Goal: Task Accomplishment & Management: Manage account settings

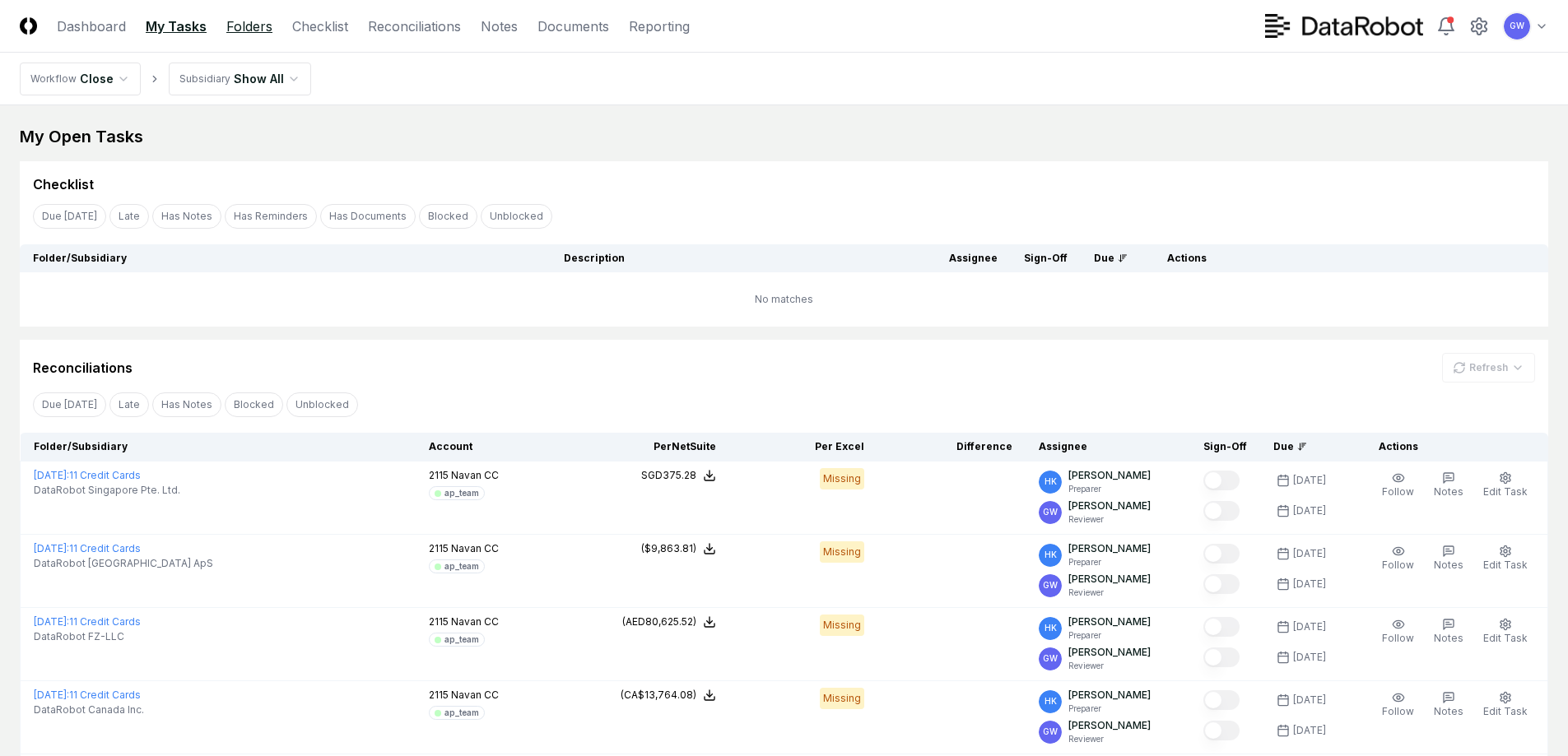
click at [250, 26] on link "Folders" at bounding box center [250, 26] width 46 height 20
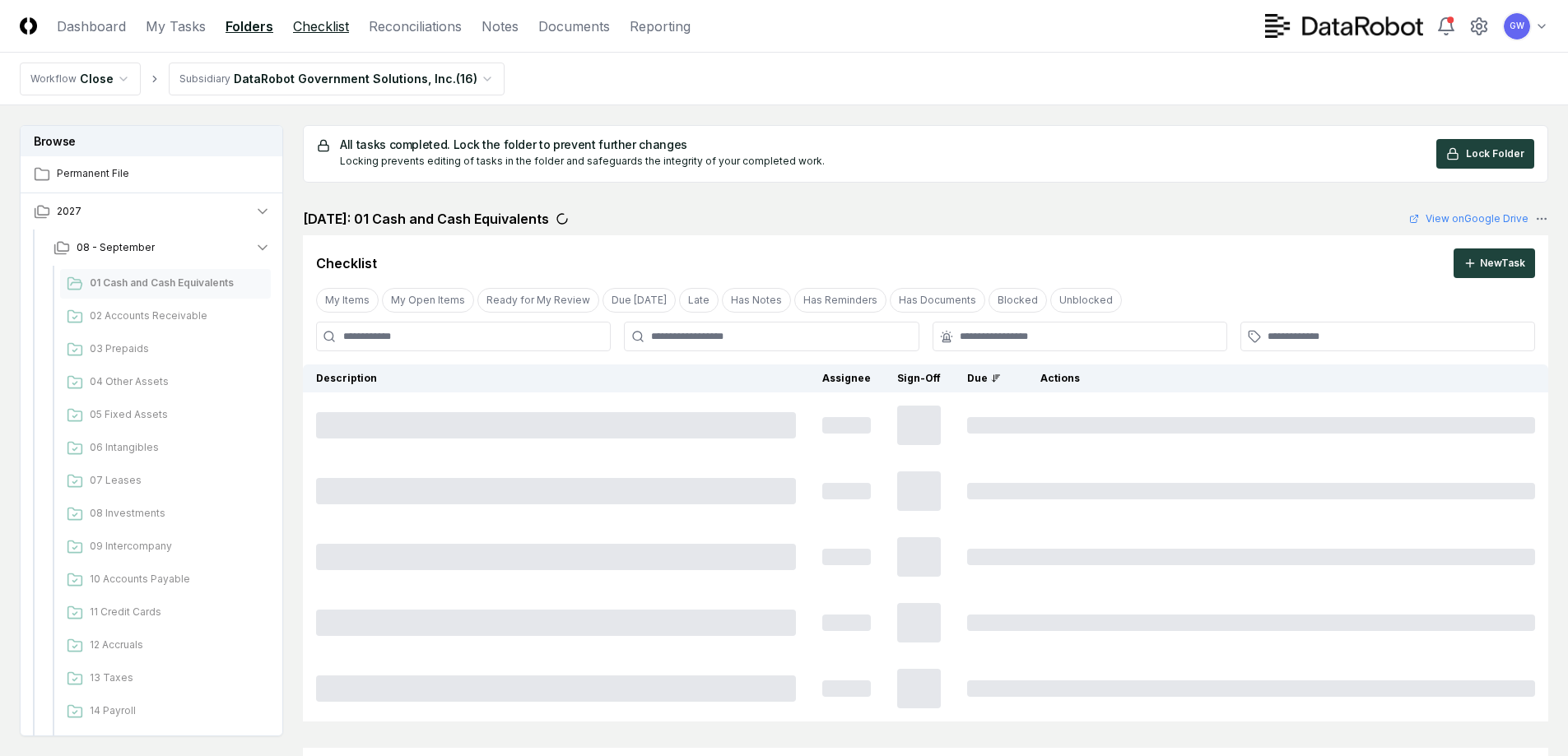
click at [303, 34] on link "Checklist" at bounding box center [321, 26] width 56 height 20
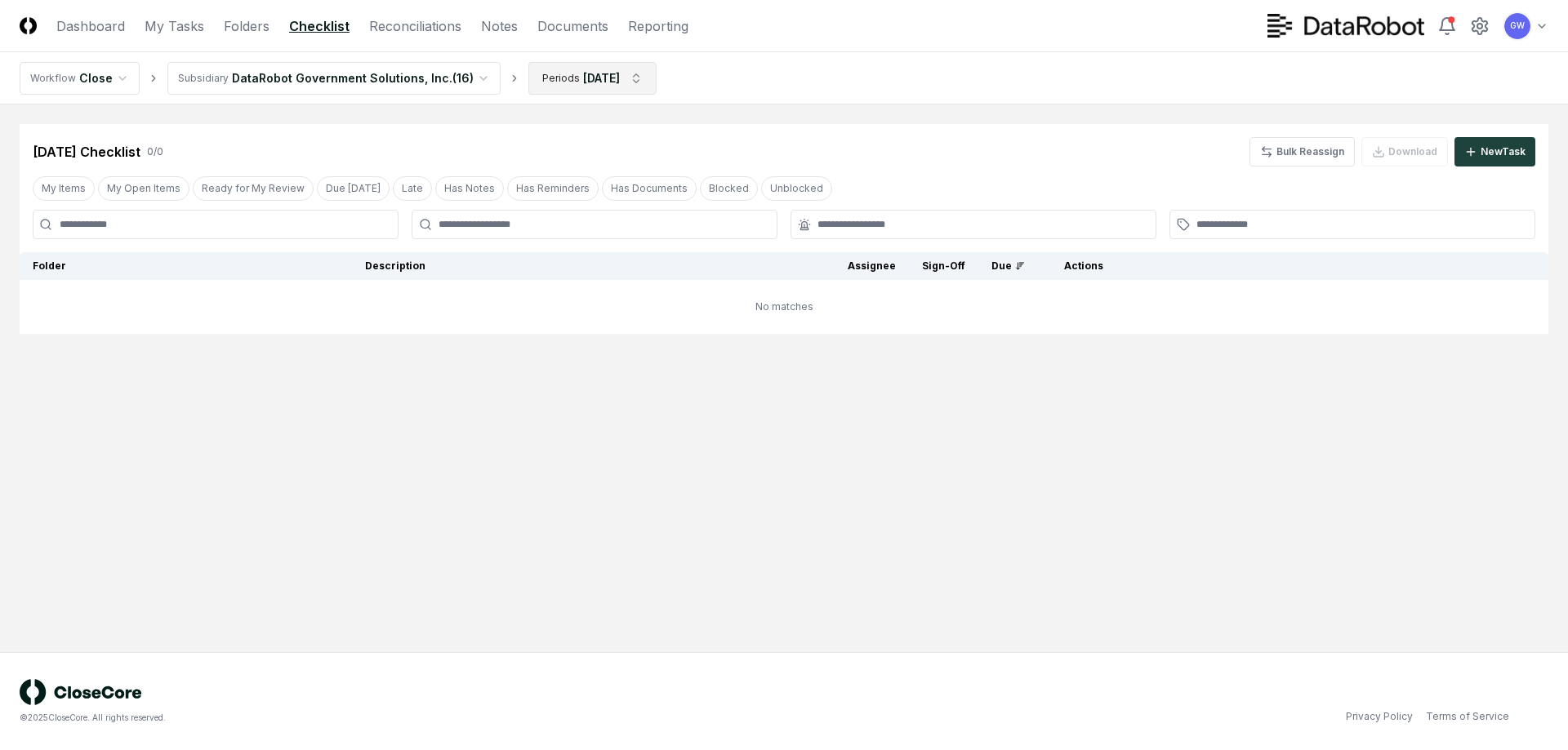
click at [635, 75] on html "CloseCore Dashboard My Tasks Folders Checklist Reconciliations Notes Documents …" at bounding box center [784, 375] width 1568 height 750
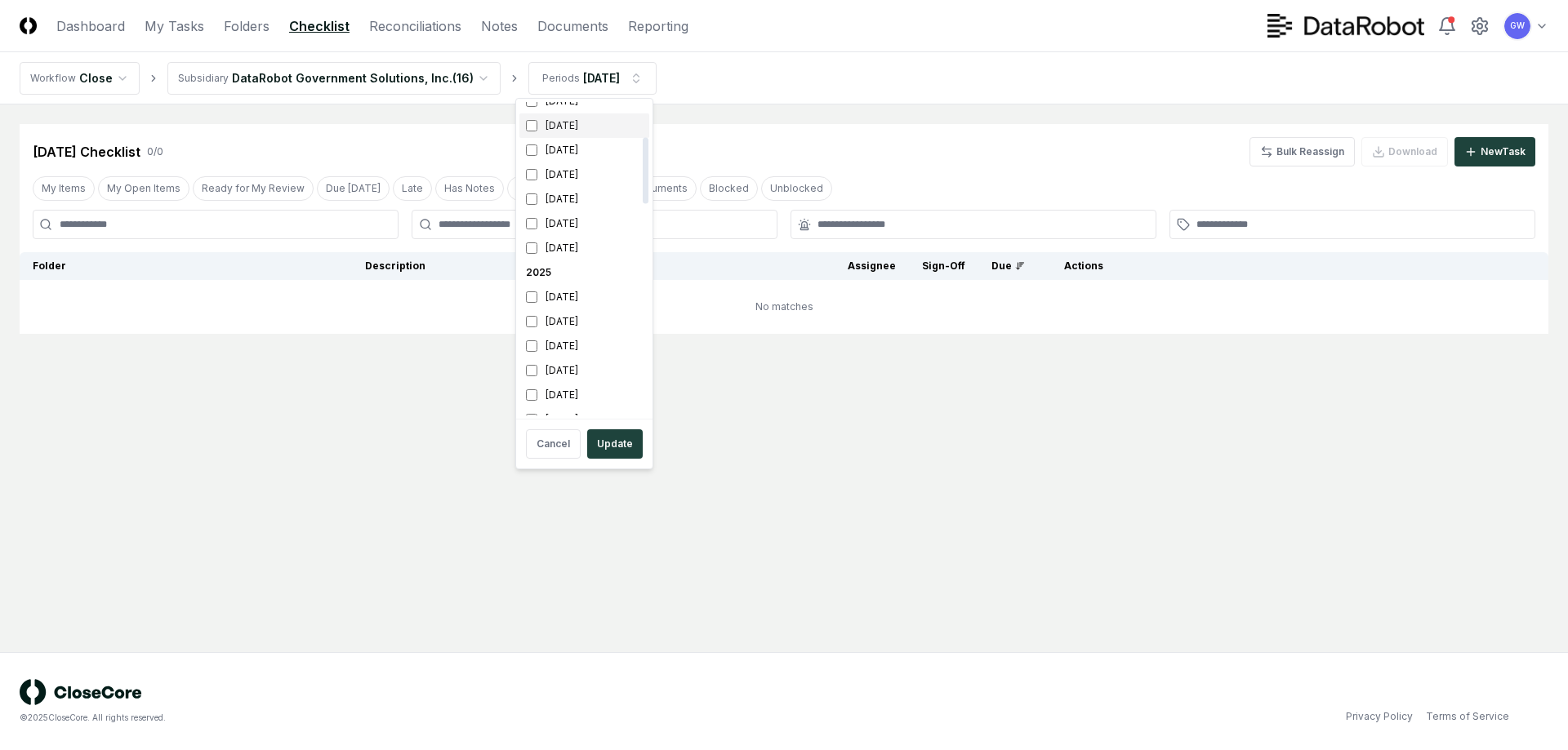
scroll to position [164, 0]
click at [564, 311] on div "[DATE]" at bounding box center [584, 318] width 130 height 25
click at [616, 441] on button "Update" at bounding box center [615, 444] width 56 height 29
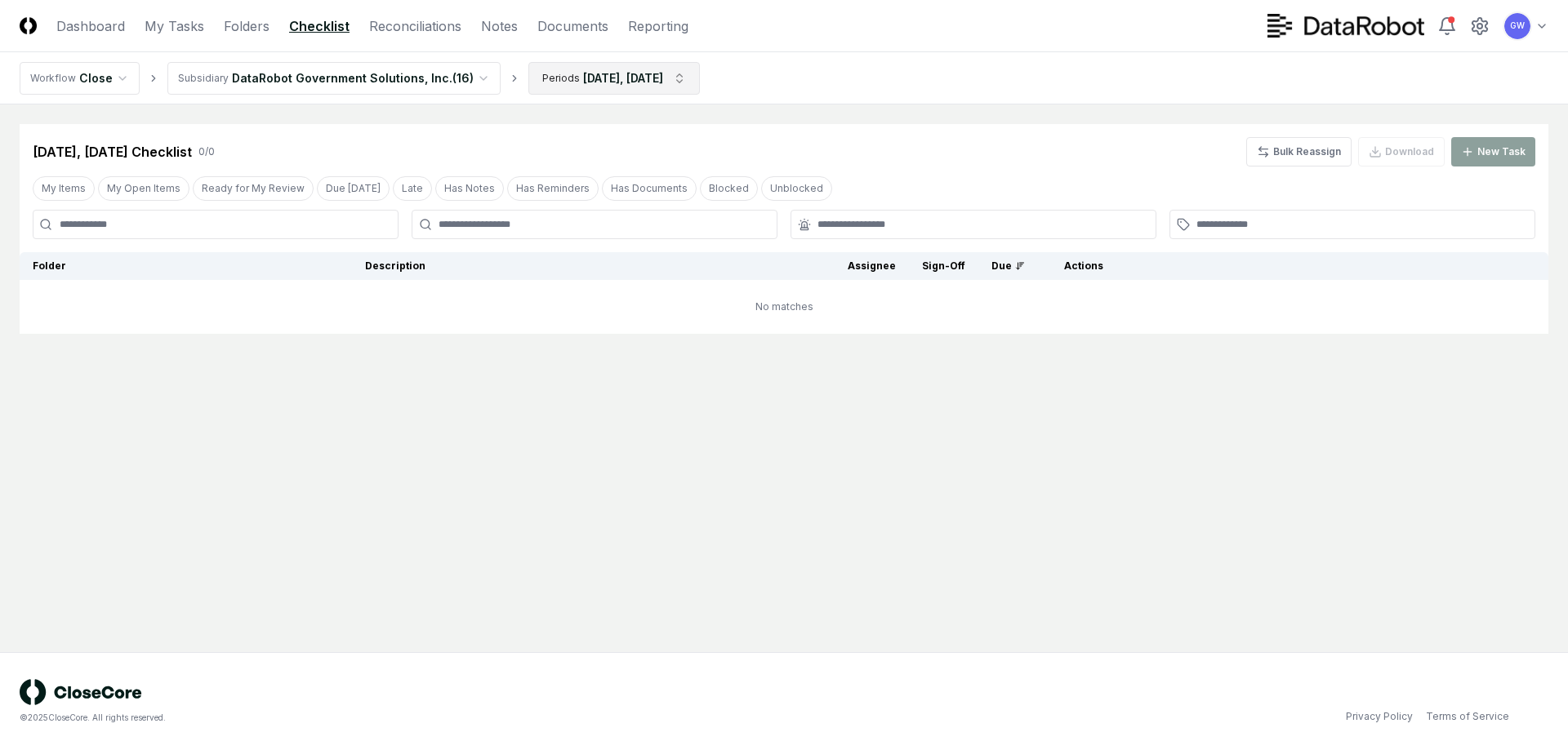
click at [693, 80] on html "CloseCore Dashboard My Tasks Folders Checklist Reconciliations Notes Documents …" at bounding box center [784, 375] width 1568 height 750
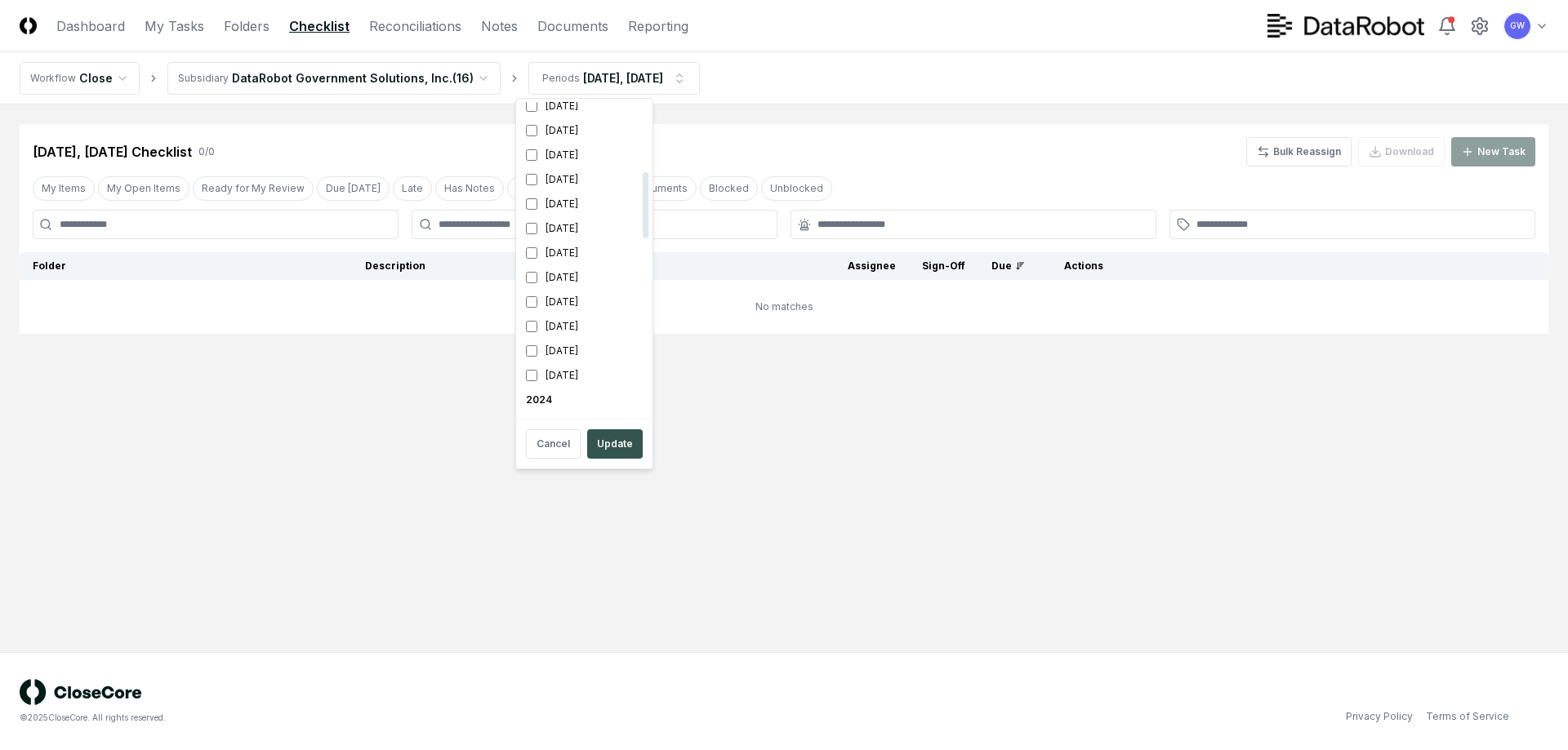
scroll to position [348, 0]
click at [608, 440] on button "Update" at bounding box center [615, 444] width 56 height 29
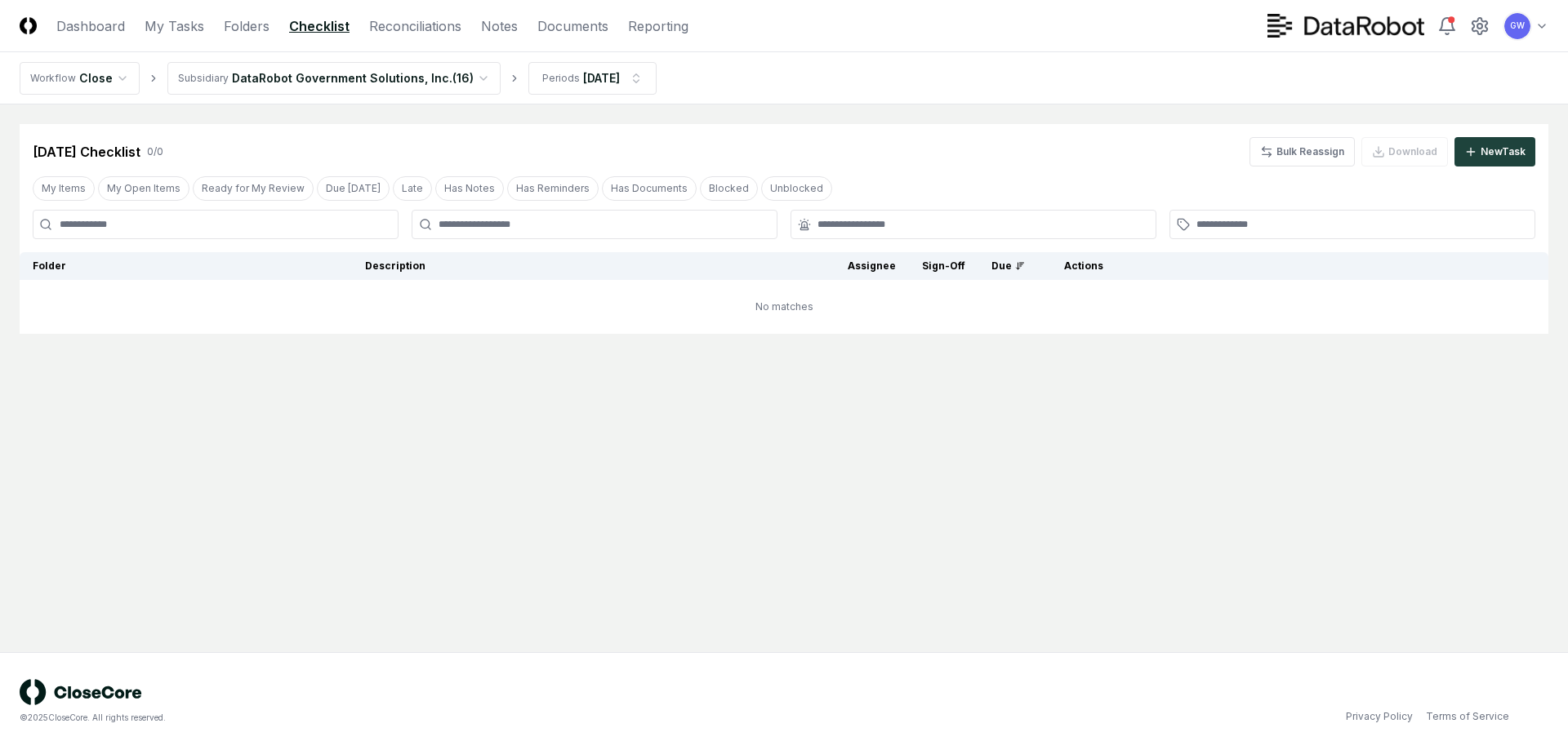
click at [468, 74] on html "CloseCore Dashboard My Tasks Folders Checklist Reconciliations Notes Documents …" at bounding box center [784, 375] width 1568 height 750
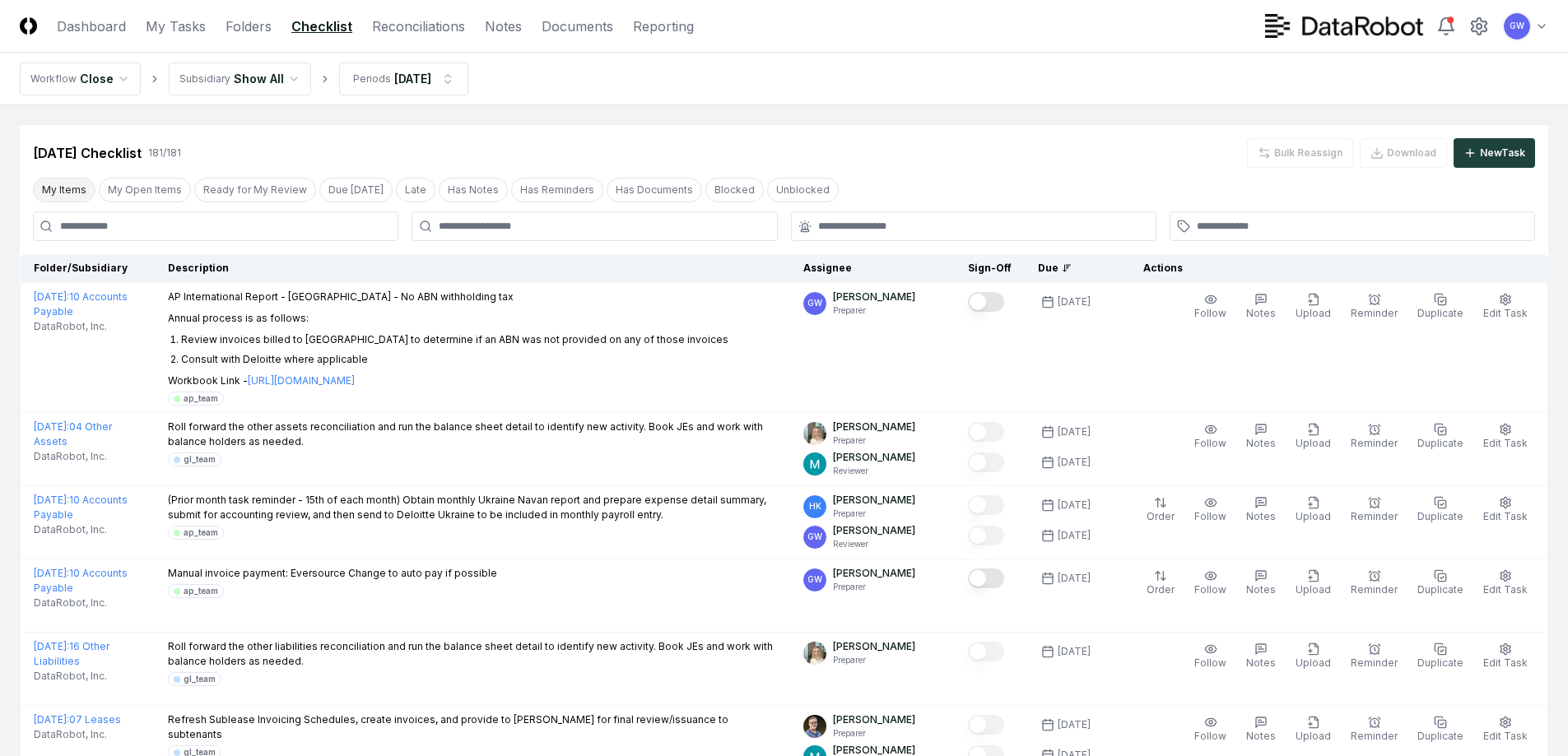
click at [66, 189] on button "My Items" at bounding box center [64, 190] width 62 height 25
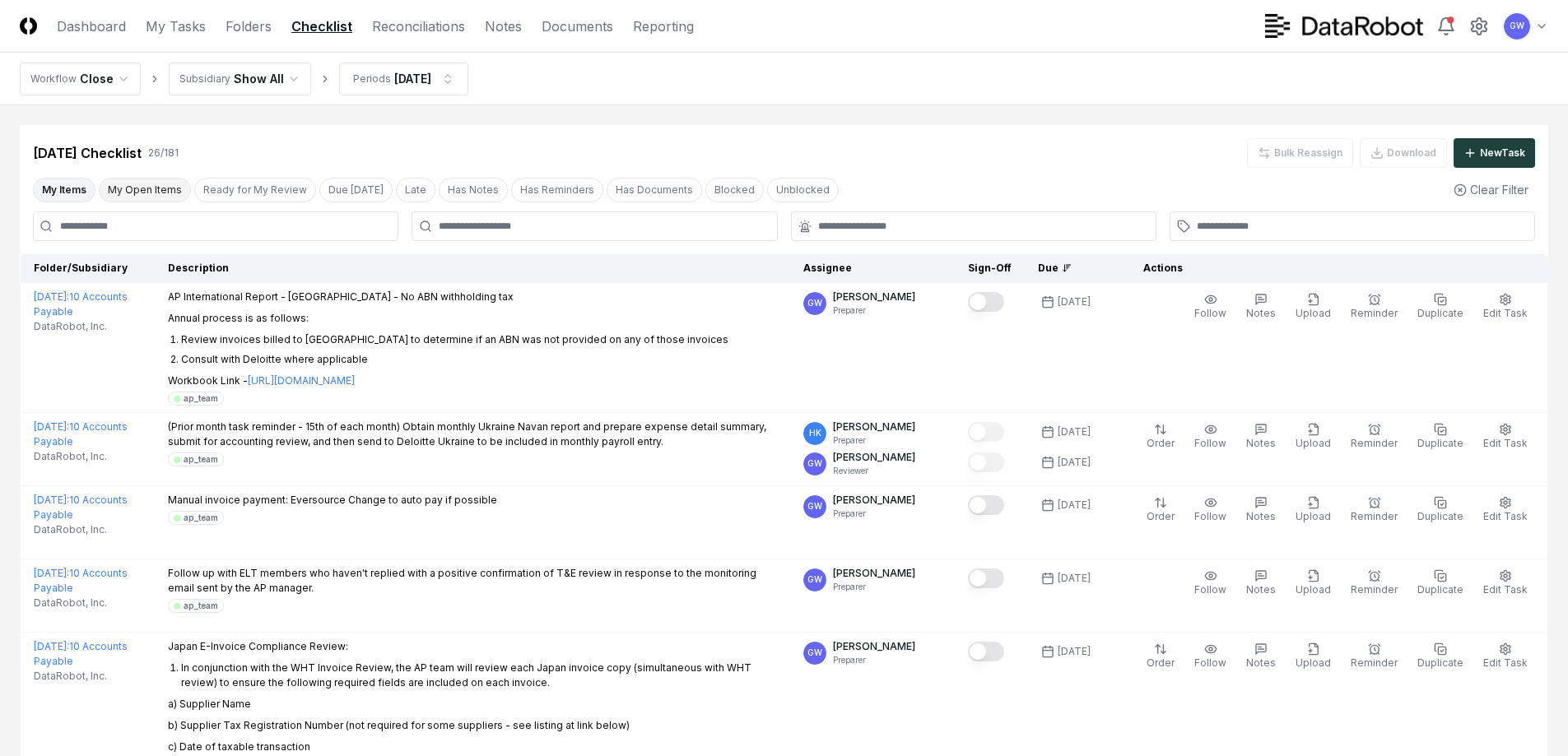
click at [142, 191] on button "My Open Items" at bounding box center [144, 190] width 92 height 25
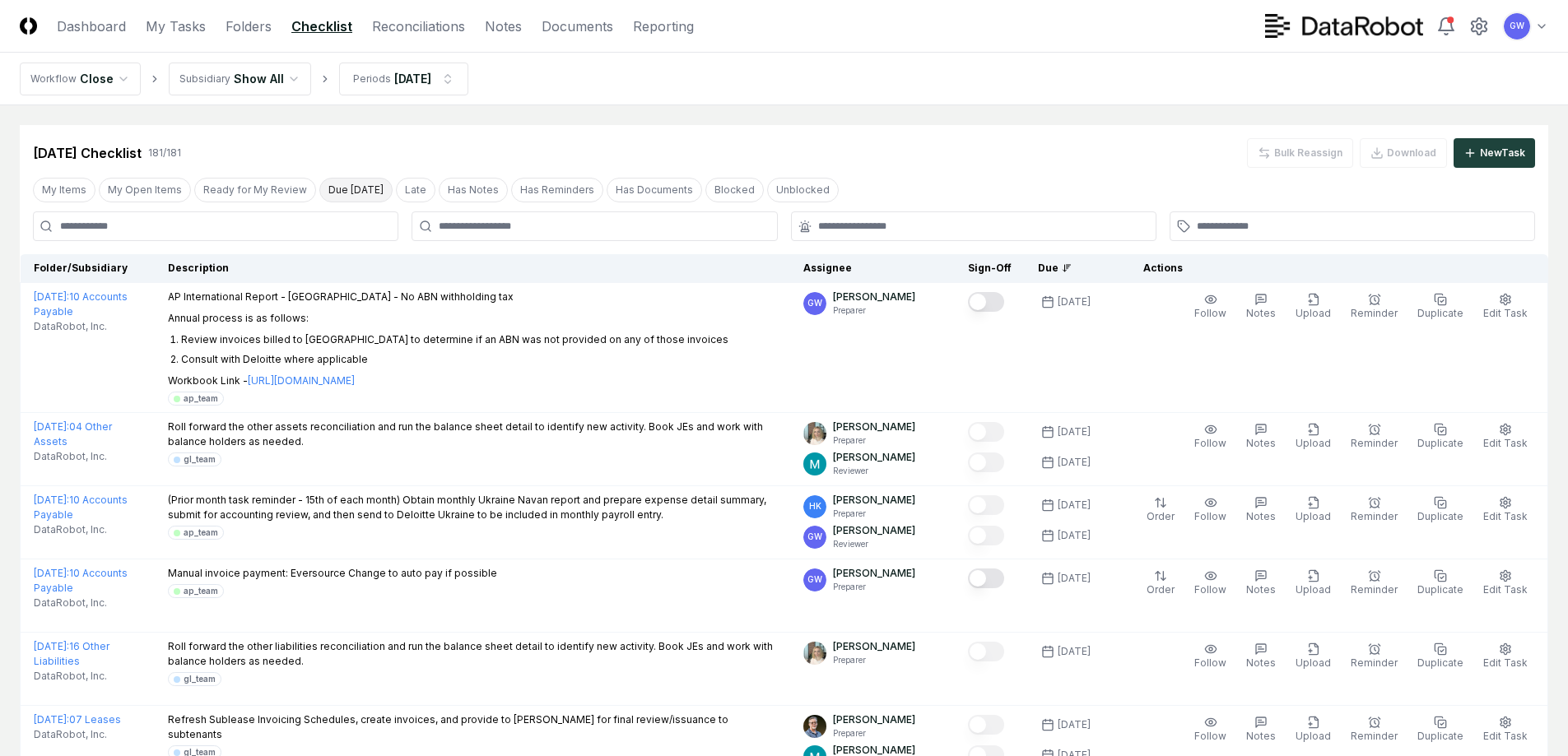
click at [341, 187] on button "Due [DATE]" at bounding box center [356, 190] width 73 height 25
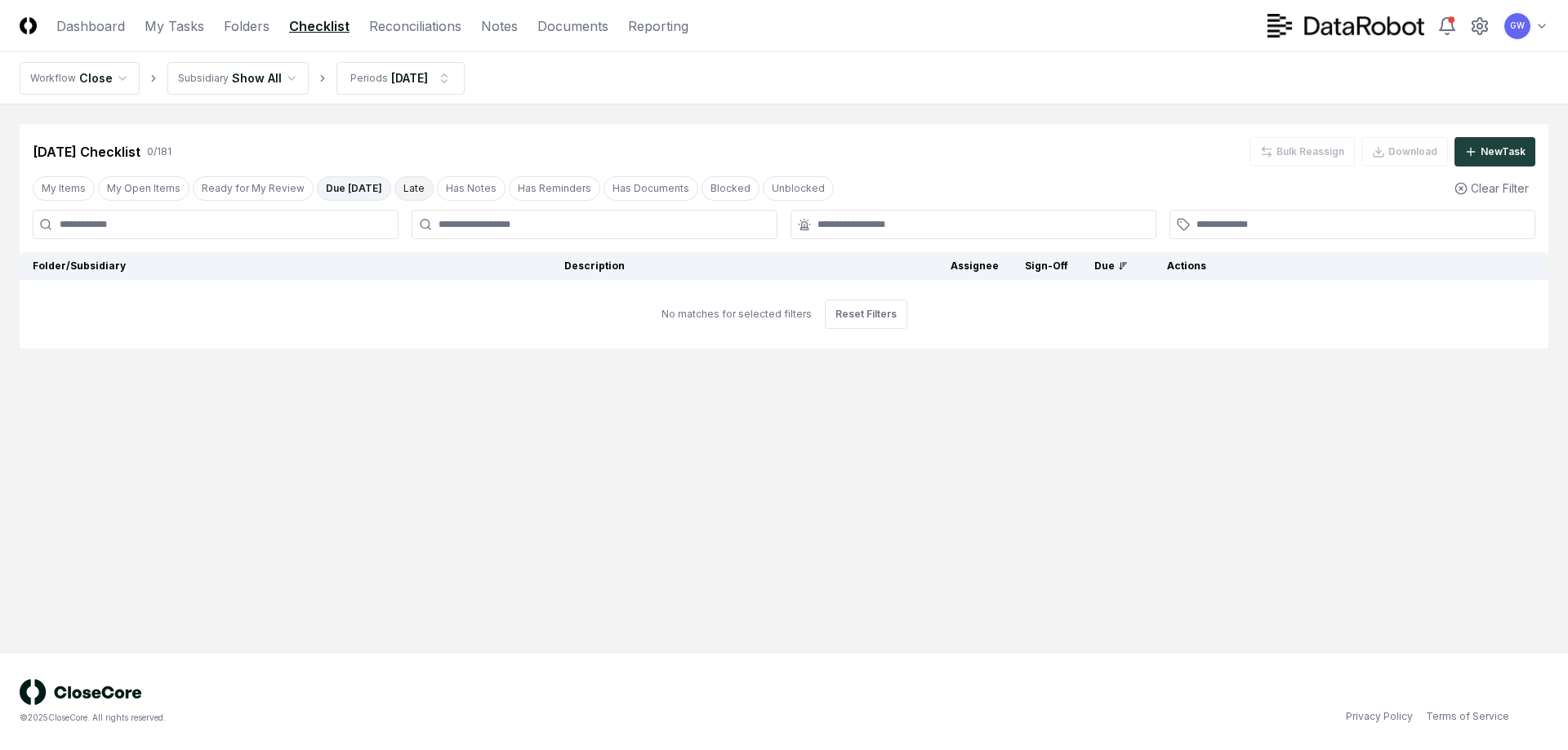
click at [398, 187] on button "Late" at bounding box center [414, 188] width 39 height 25
